Goal: Task Accomplishment & Management: Manage account settings

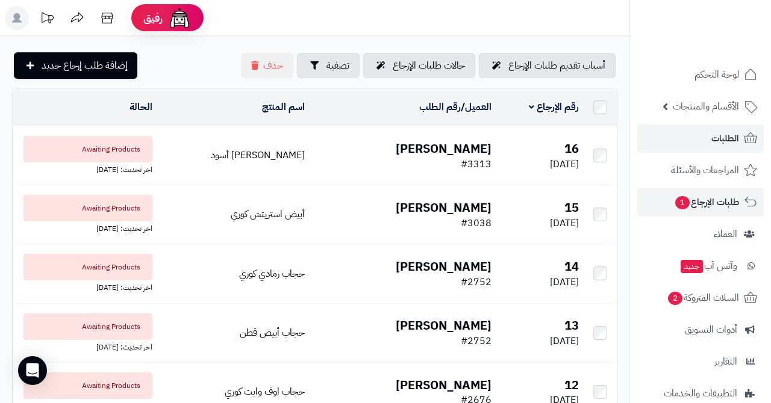
click at [709, 137] on link "الطلبات" at bounding box center [700, 138] width 126 height 29
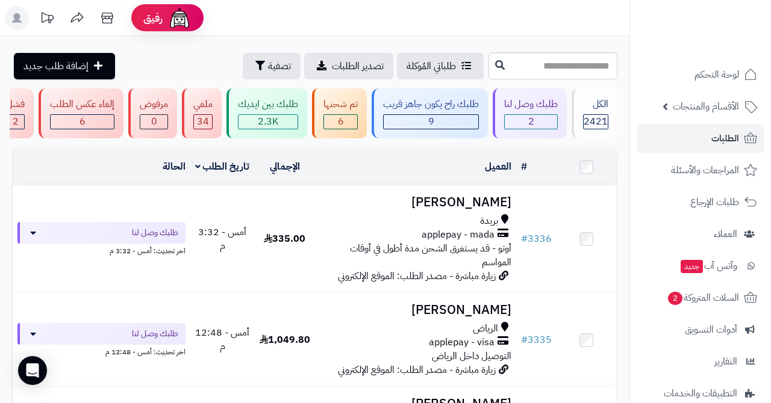
click at [343, 114] on span "6" at bounding box center [341, 121] width 6 height 14
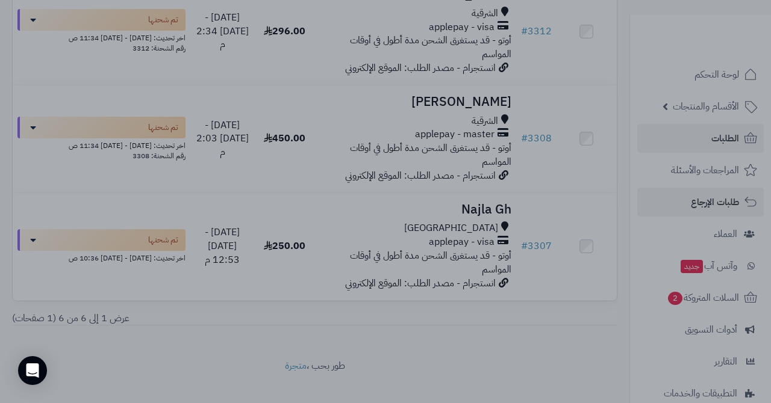
click at [710, 197] on div at bounding box center [385, 201] width 771 height 403
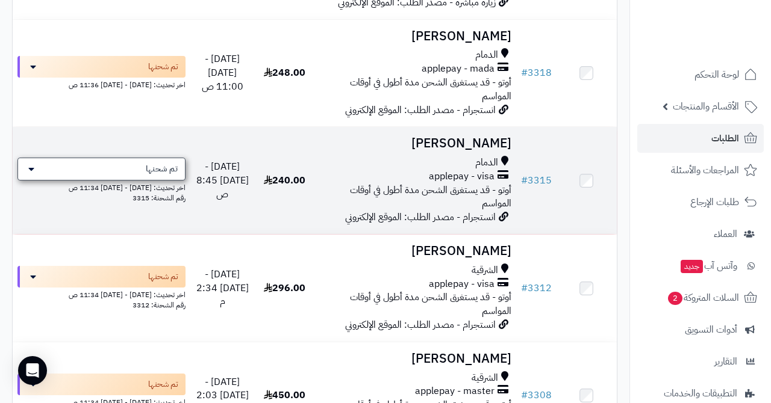
scroll to position [283, 0]
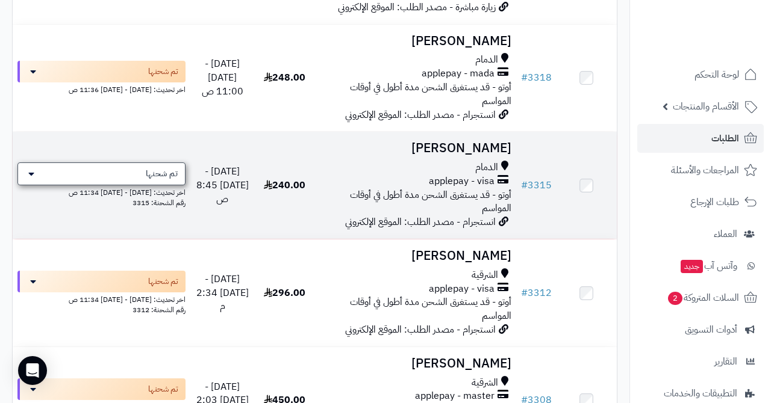
click at [152, 168] on span "تم شحنها" at bounding box center [162, 174] width 32 height 12
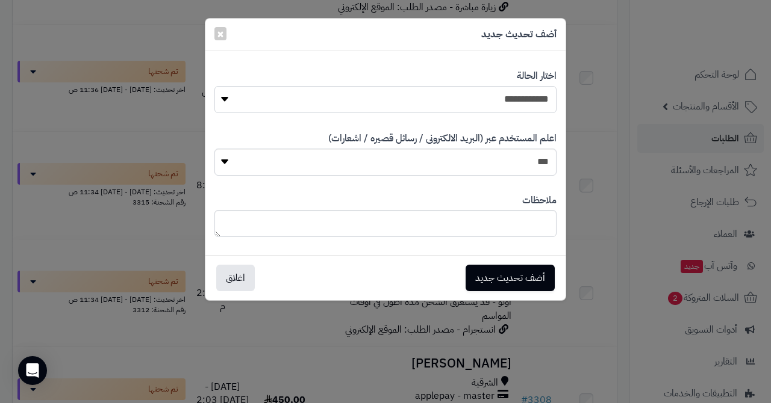
select select "*"
click at [485, 281] on button "أضف تحديث جديد" at bounding box center [509, 277] width 89 height 26
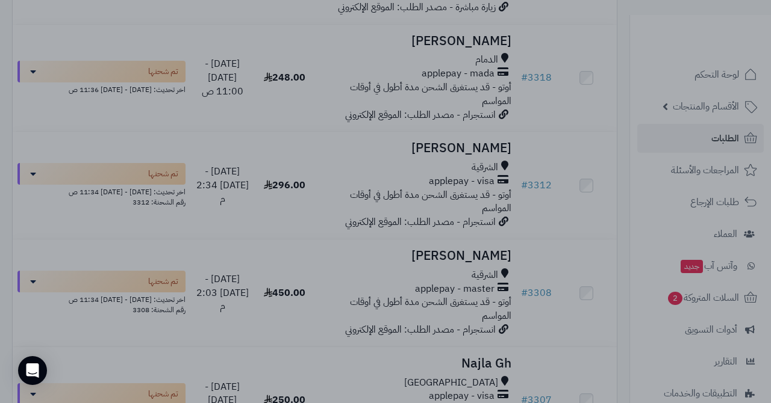
click at [703, 140] on div at bounding box center [385, 201] width 771 height 403
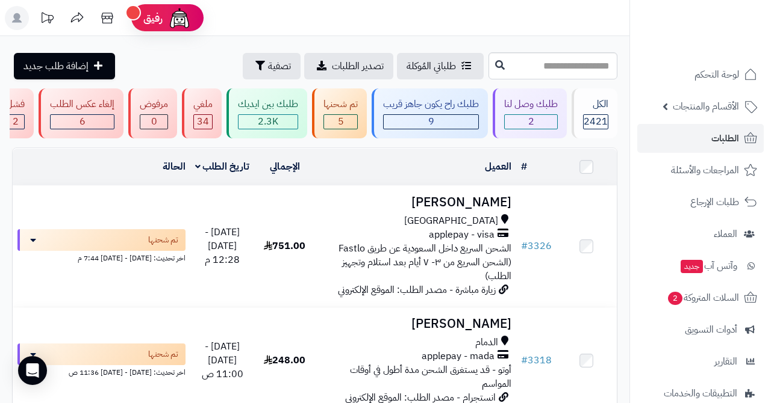
click at [349, 120] on div "5" at bounding box center [340, 122] width 33 height 14
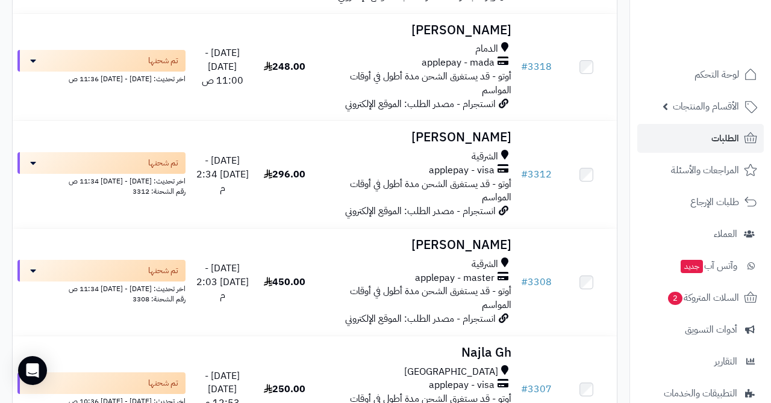
scroll to position [297, 0]
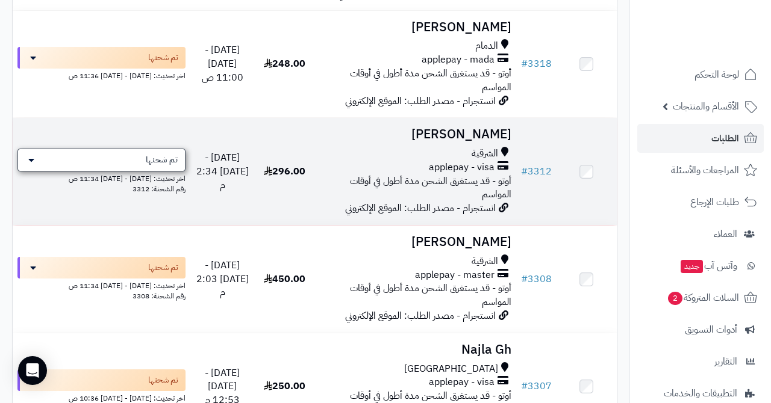
click at [125, 155] on div "تم شحنها" at bounding box center [101, 160] width 168 height 23
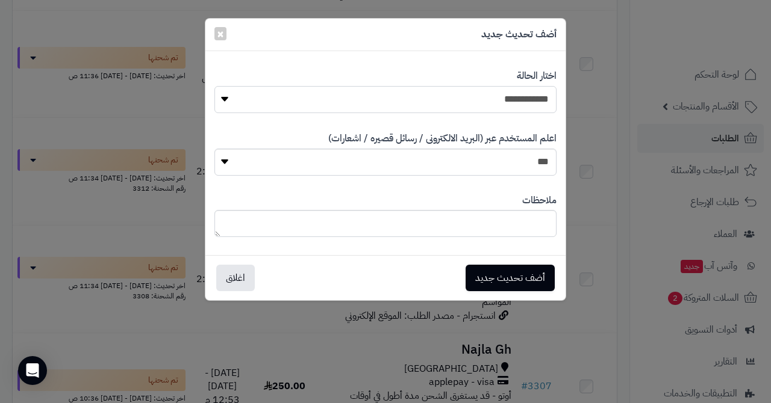
select select "*"
click at [481, 269] on button "أضف تحديث جديد" at bounding box center [509, 277] width 89 height 26
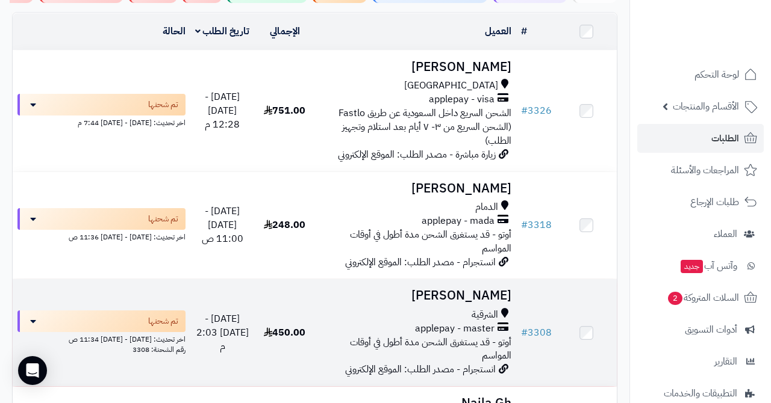
scroll to position [264, 0]
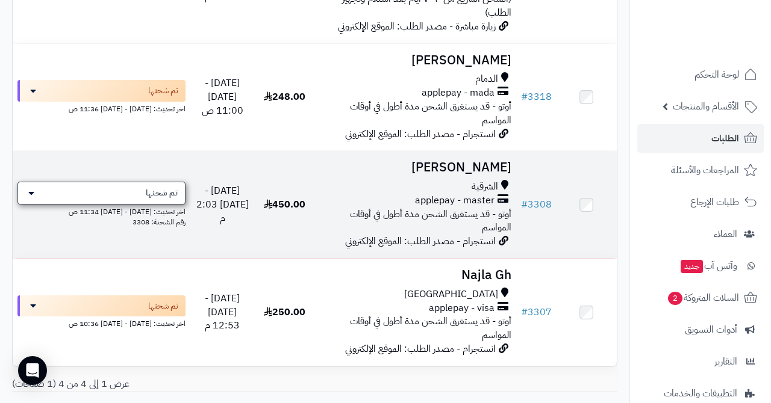
click at [120, 190] on div "تم شحنها" at bounding box center [101, 193] width 168 height 23
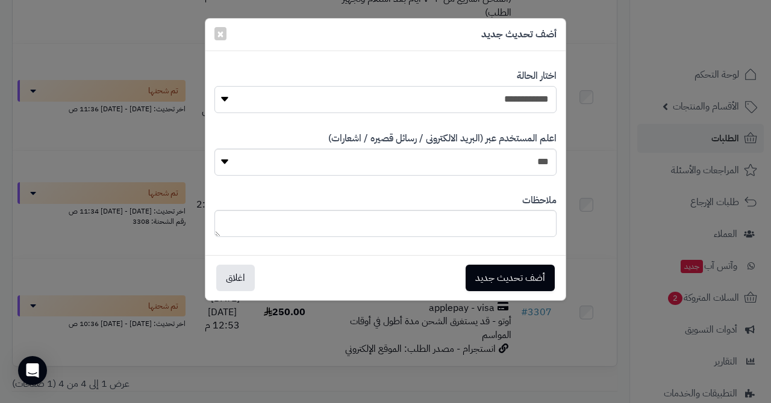
select select "*"
click at [491, 272] on button "أضف تحديث جديد" at bounding box center [509, 277] width 89 height 26
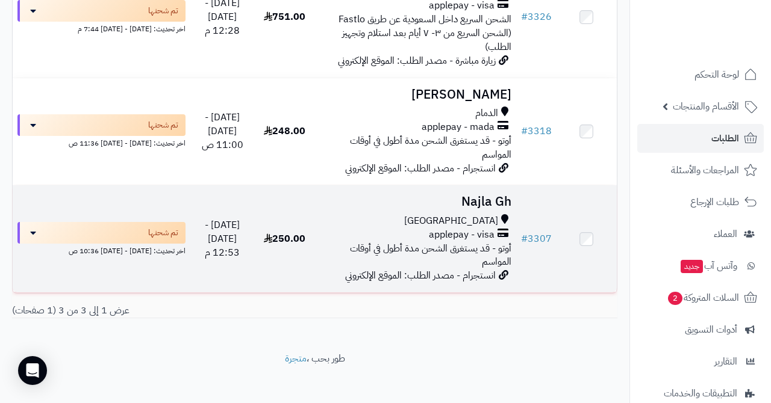
scroll to position [228, 0]
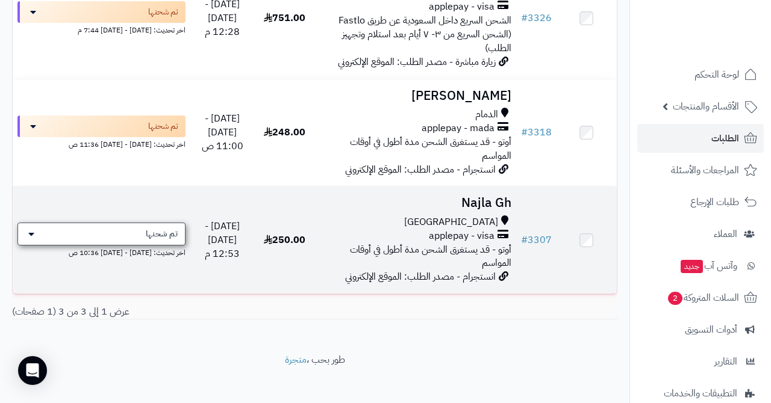
click at [131, 223] on div "تم شحنها" at bounding box center [101, 234] width 168 height 23
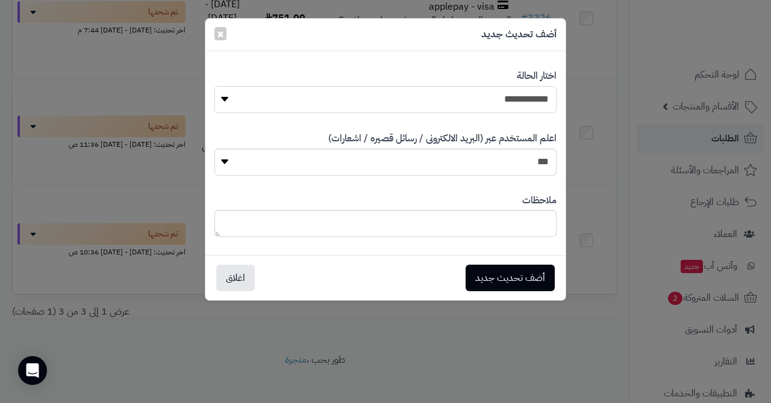
select select "*"
click at [491, 279] on button "أضف تحديث جديد" at bounding box center [509, 278] width 89 height 26
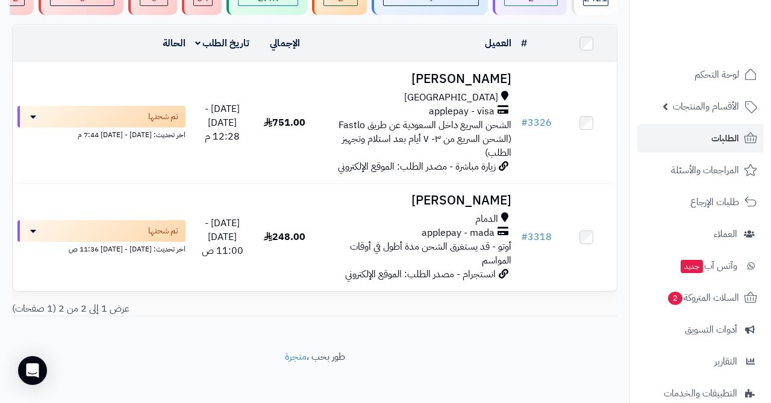
scroll to position [123, 0]
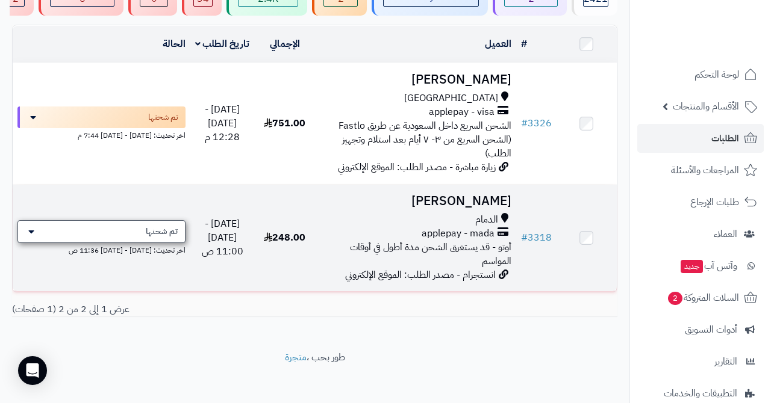
click at [143, 225] on div "تم شحنها" at bounding box center [101, 231] width 168 height 23
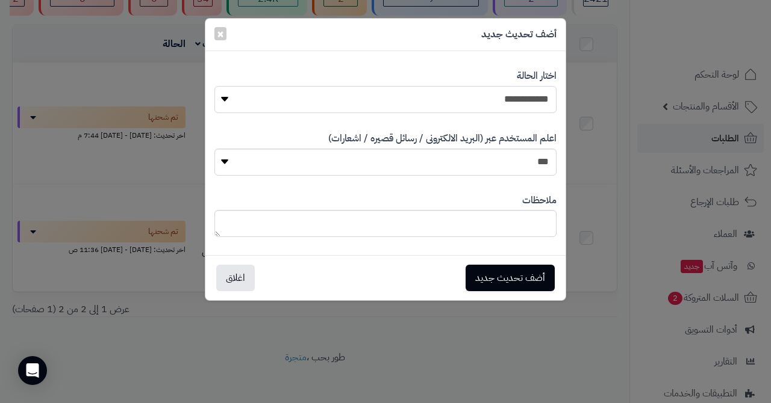
select select "*"
click at [488, 272] on button "أضف تحديث جديد" at bounding box center [509, 277] width 89 height 26
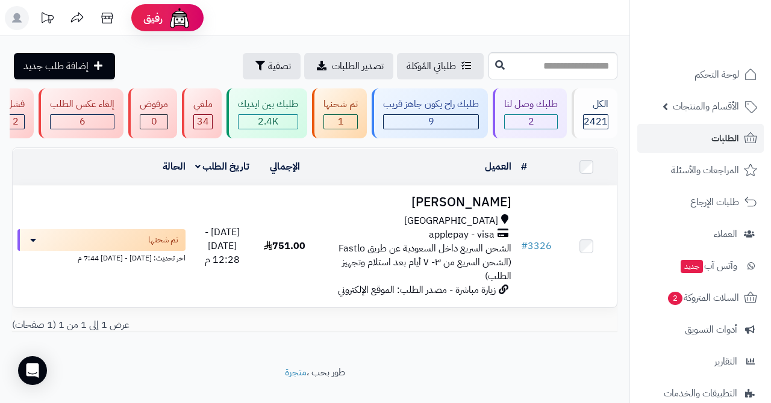
scroll to position [17, 0]
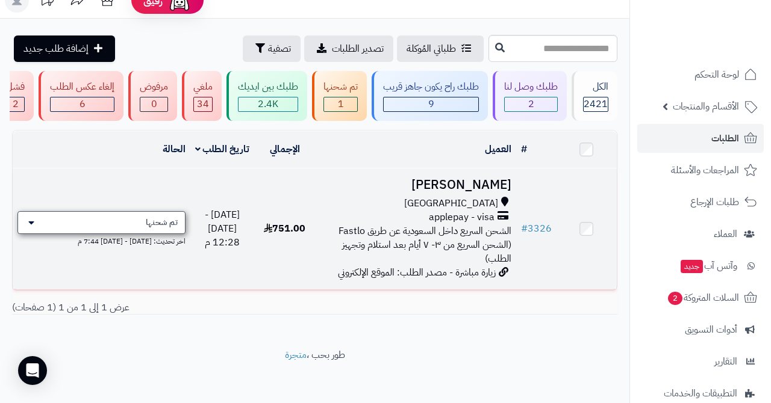
click at [161, 220] on span "تم شحنها" at bounding box center [162, 223] width 32 height 12
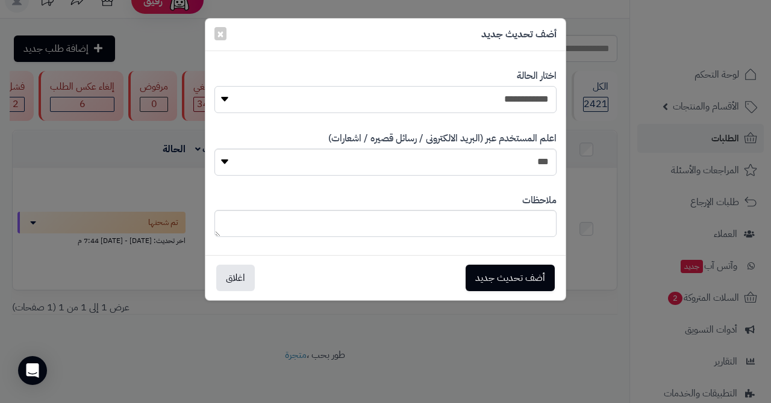
select select "*"
click at [489, 269] on button "أضف تحديث جديد" at bounding box center [509, 277] width 89 height 26
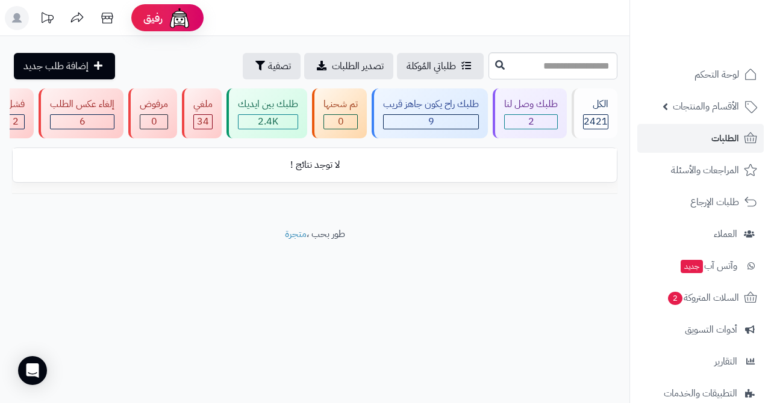
click at [718, 143] on span "الطلبات" at bounding box center [725, 138] width 28 height 17
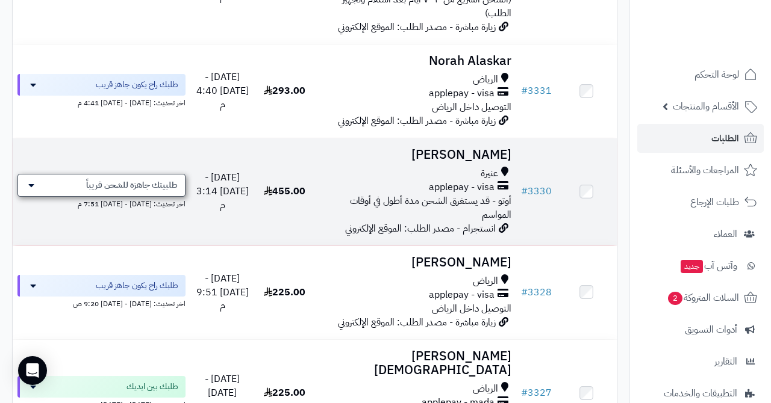
scroll to position [810, 0]
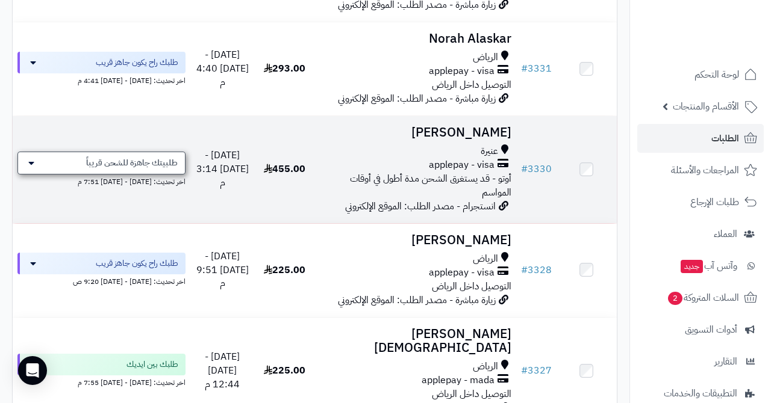
click at [140, 157] on span "طلبيتك جاهزة للشحن قريباً" at bounding box center [132, 163] width 92 height 12
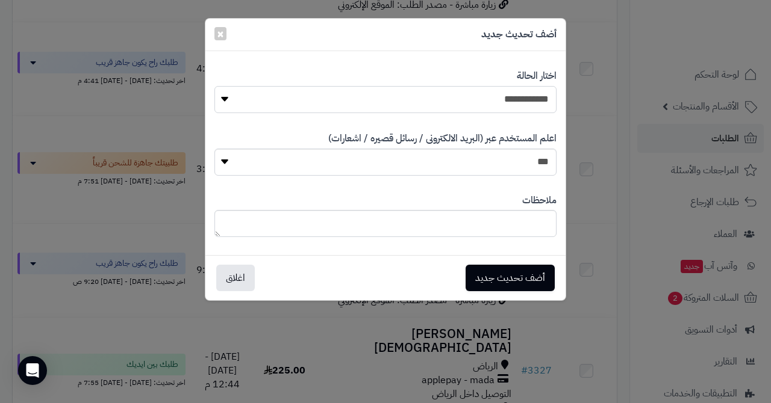
select select "*"
click at [509, 282] on button "أضف تحديث جديد" at bounding box center [509, 277] width 89 height 26
